Goal: Information Seeking & Learning: Understand process/instructions

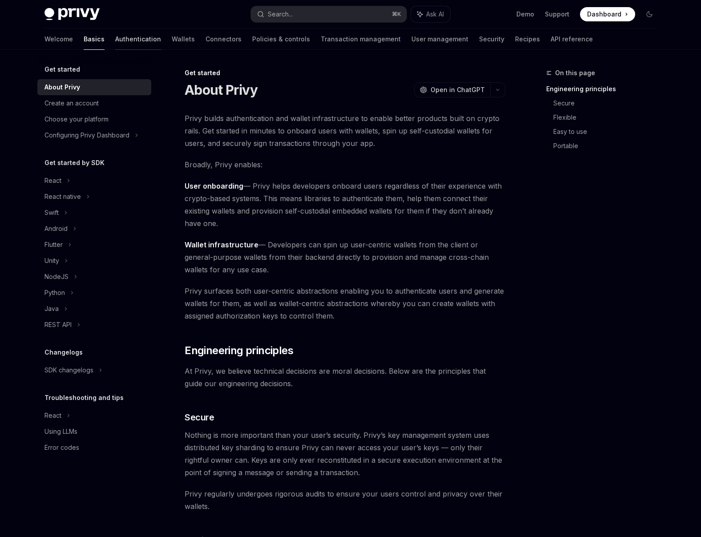
click at [115, 42] on link "Authentication" at bounding box center [138, 38] width 46 height 21
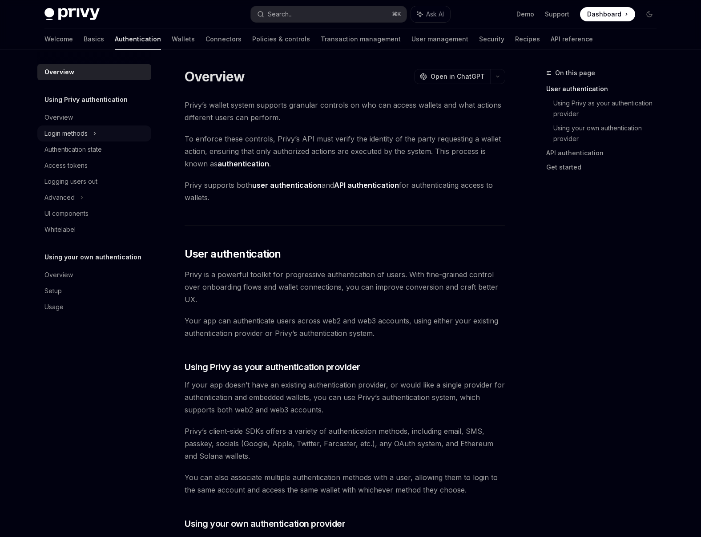
click at [86, 134] on div "Login methods" at bounding box center [66, 133] width 43 height 11
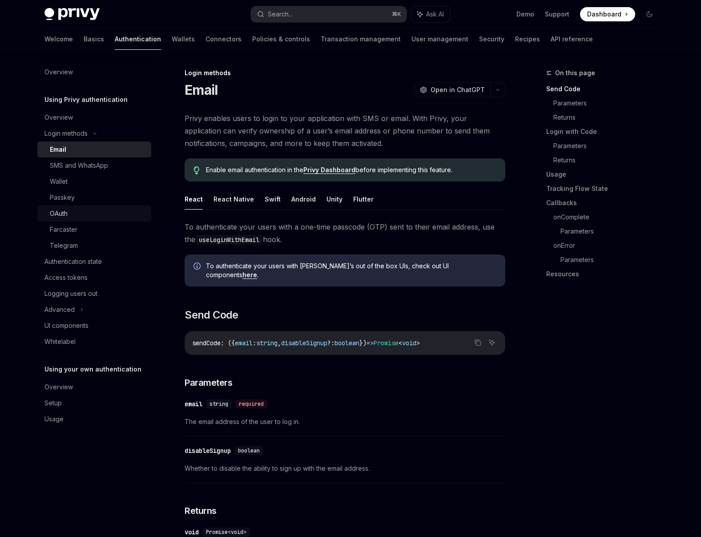
click at [74, 211] on div "OAuth" at bounding box center [98, 213] width 96 height 11
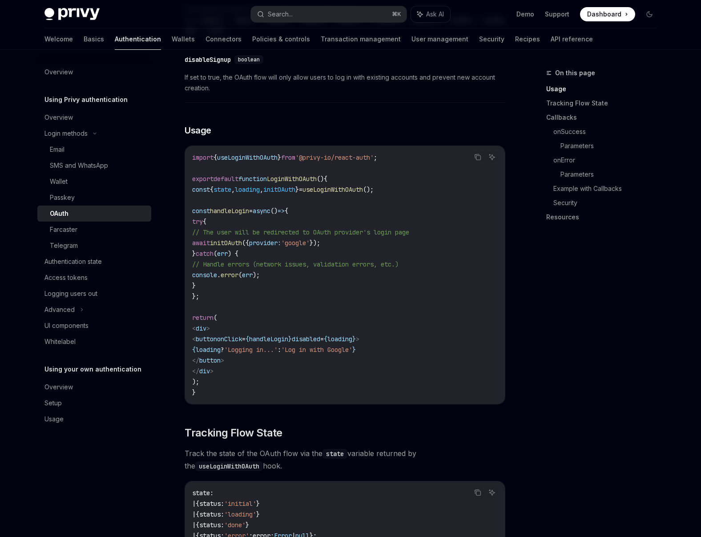
scroll to position [764, 0]
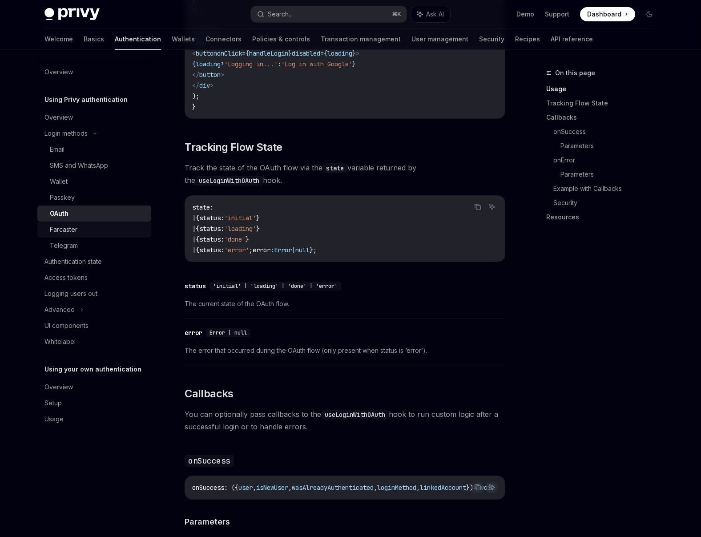
click at [81, 233] on div "Farcaster" at bounding box center [98, 229] width 96 height 11
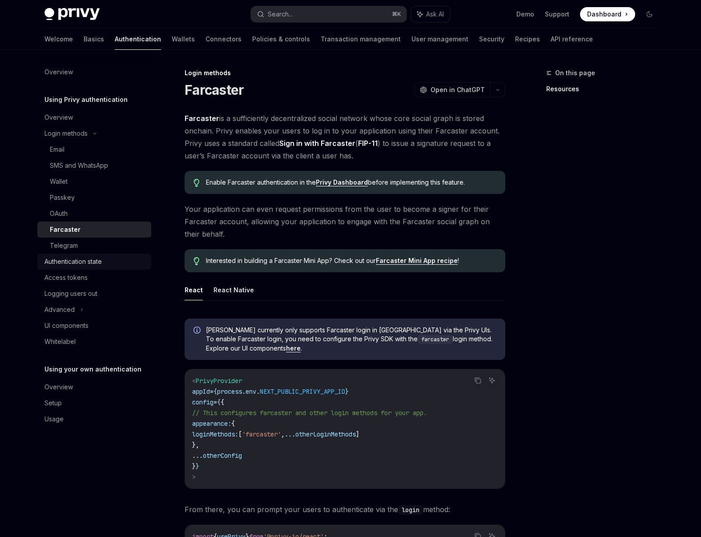
click at [81, 263] on div "Authentication state" at bounding box center [73, 261] width 57 height 11
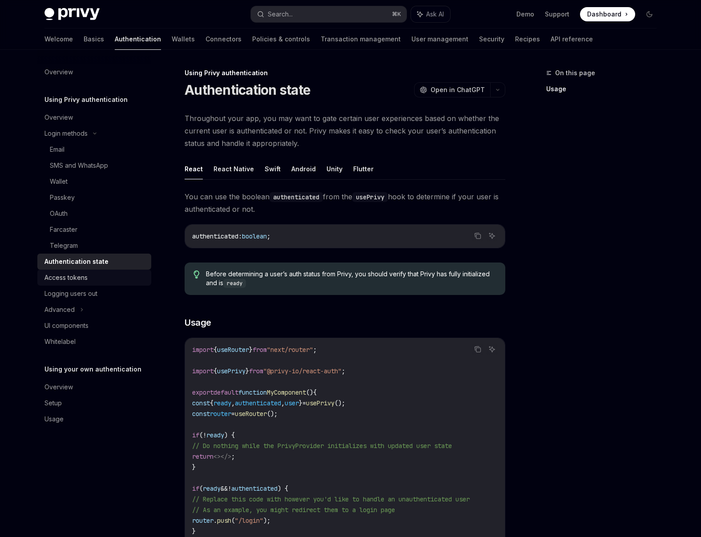
click at [85, 276] on div "Access tokens" at bounding box center [66, 277] width 43 height 11
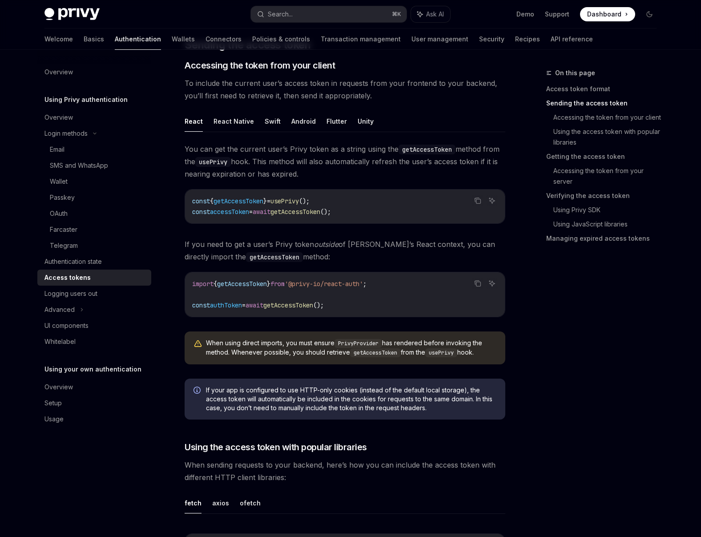
scroll to position [390, 0]
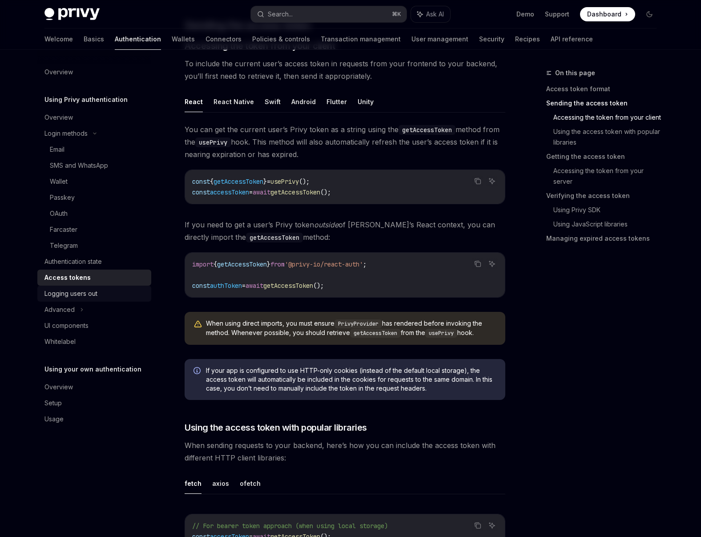
click at [100, 301] on link "Logging users out" at bounding box center [94, 294] width 114 height 16
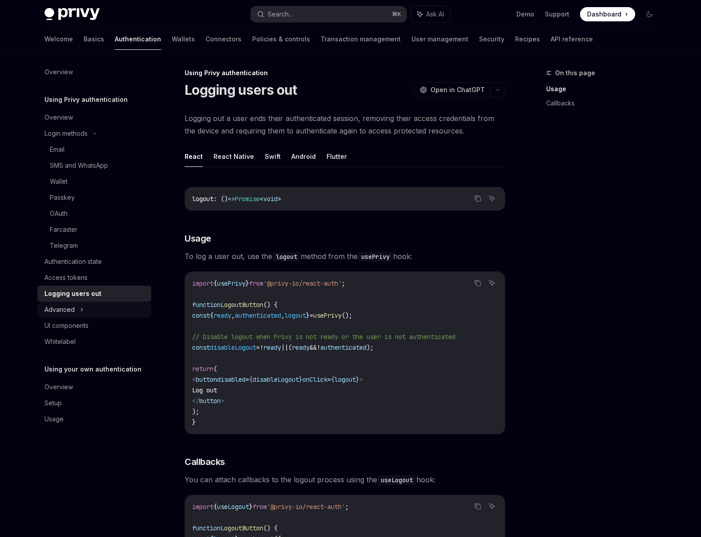
click at [95, 316] on div "Advanced" at bounding box center [94, 310] width 114 height 16
click at [86, 374] on div "UI components" at bounding box center [67, 374] width 44 height 11
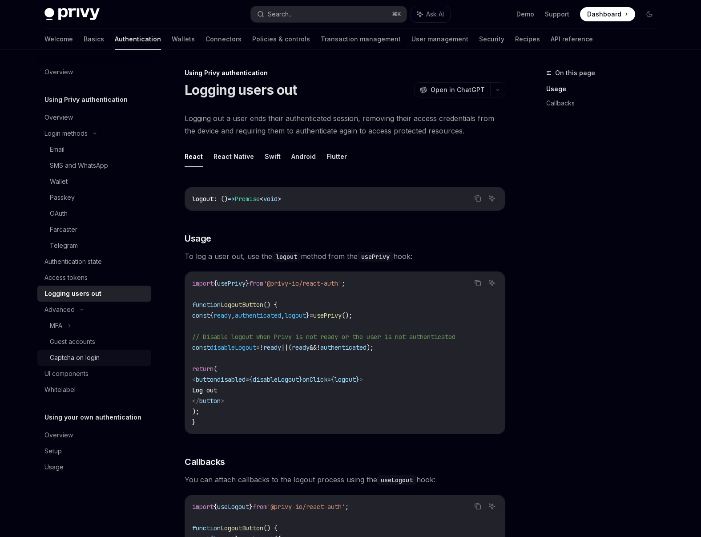
type textarea "*"
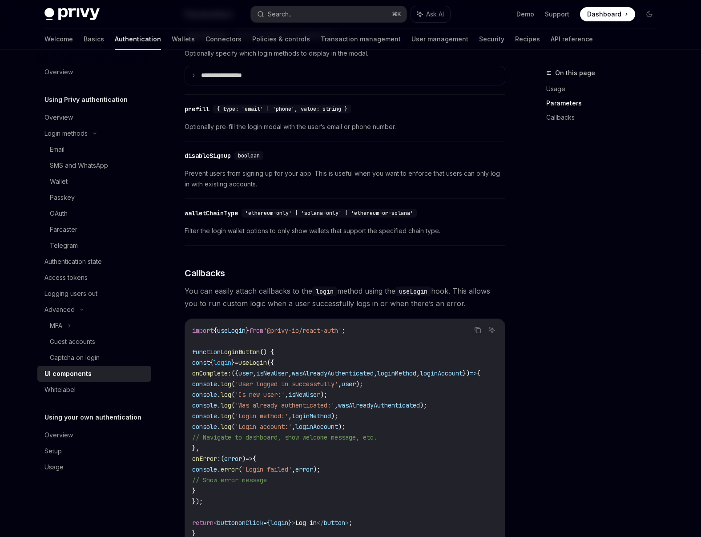
scroll to position [856, 0]
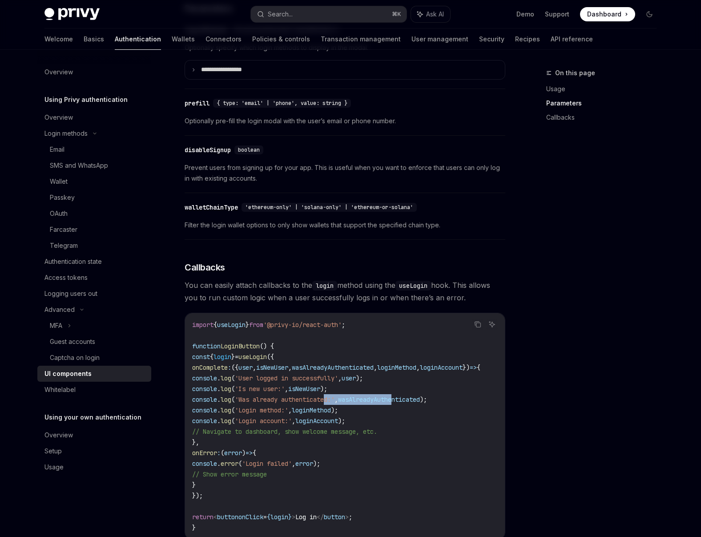
drag, startPoint x: 374, startPoint y: 408, endPoint x: 451, endPoint y: 402, distance: 77.7
click at [451, 402] on code "import { useLogin } from '@privy-io/react-auth' ; function LoginButton () { con…" at bounding box center [347, 427] width 310 height 214
click at [366, 372] on span "wasAlreadyAuthenticated" at bounding box center [333, 368] width 82 height 8
drag, startPoint x: 370, startPoint y: 375, endPoint x: 460, endPoint y: 371, distance: 90.4
click at [465, 370] on code "import { useLogin } from '@privy-io/react-auth' ; function LoginButton () { con…" at bounding box center [347, 427] width 310 height 214
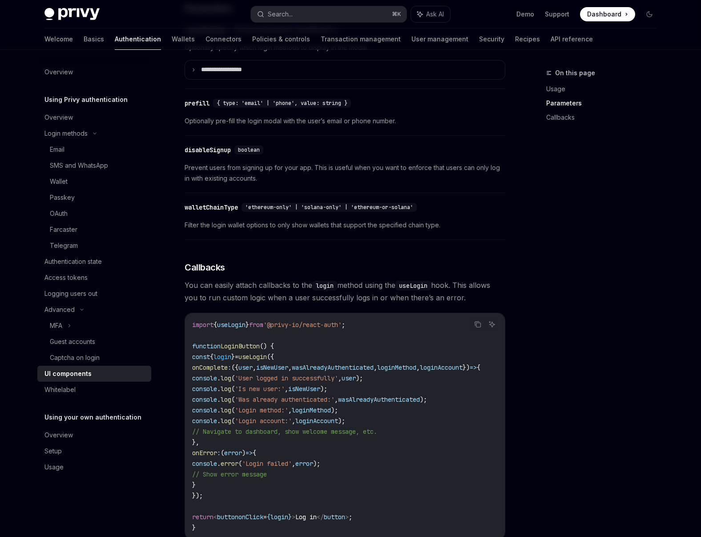
scroll to position [0, 75]
drag, startPoint x: 403, startPoint y: 374, endPoint x: 472, endPoint y: 376, distance: 69.5
click at [478, 372] on span "onComplete : ({ user , isNewUser , wasAlreadyAuthenticated , loginMethod , logi…" at bounding box center [336, 368] width 288 height 8
click at [395, 372] on span "loginMethod" at bounding box center [396, 368] width 39 height 8
click at [384, 372] on span "loginMethod" at bounding box center [396, 368] width 39 height 8
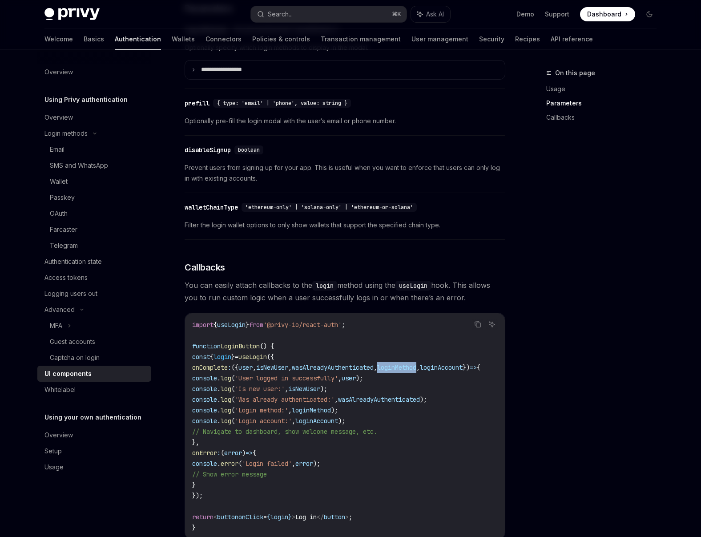
click at [384, 372] on span "loginMethod" at bounding box center [396, 368] width 39 height 8
copy span "loginMethod"
click at [438, 372] on span "loginAccount" at bounding box center [441, 368] width 43 height 8
drag, startPoint x: 438, startPoint y: 376, endPoint x: 444, endPoint y: 374, distance: 6.2
click at [438, 372] on span "loginAccount" at bounding box center [441, 368] width 43 height 8
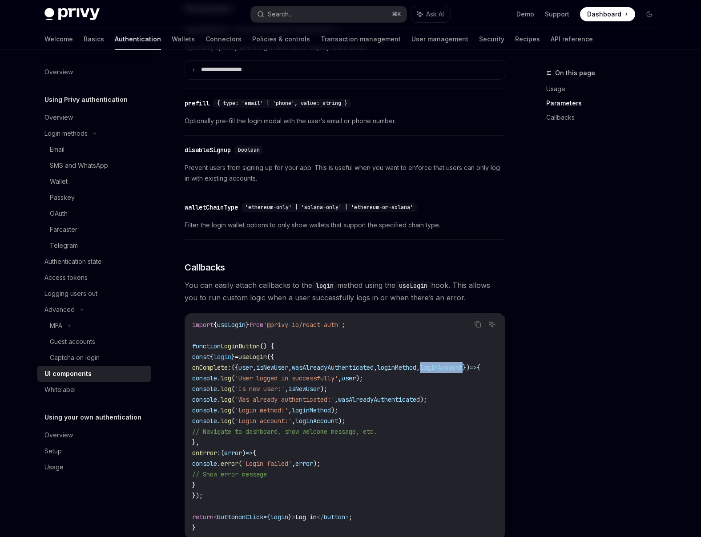
copy span "loginAccount"
